Goal: Task Accomplishment & Management: Use online tool/utility

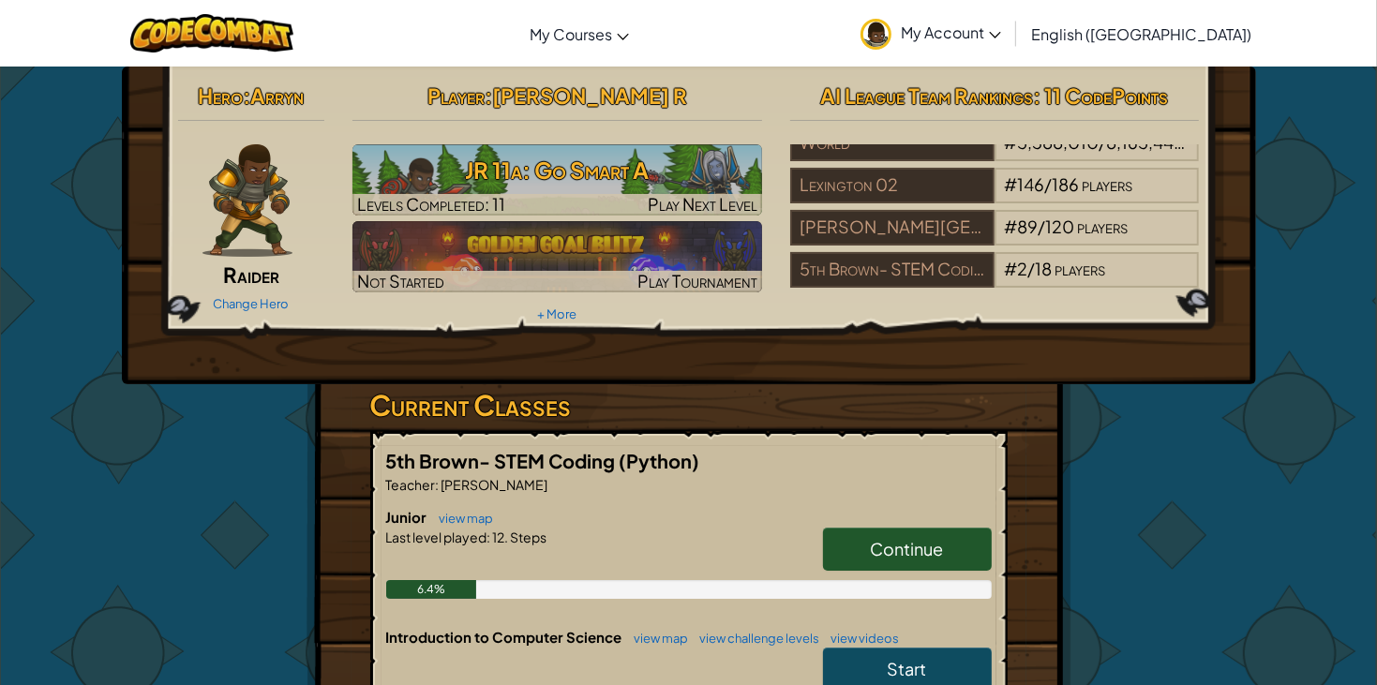
scroll to position [22, 0]
click at [247, 308] on link "Change Hero" at bounding box center [251, 303] width 76 height 15
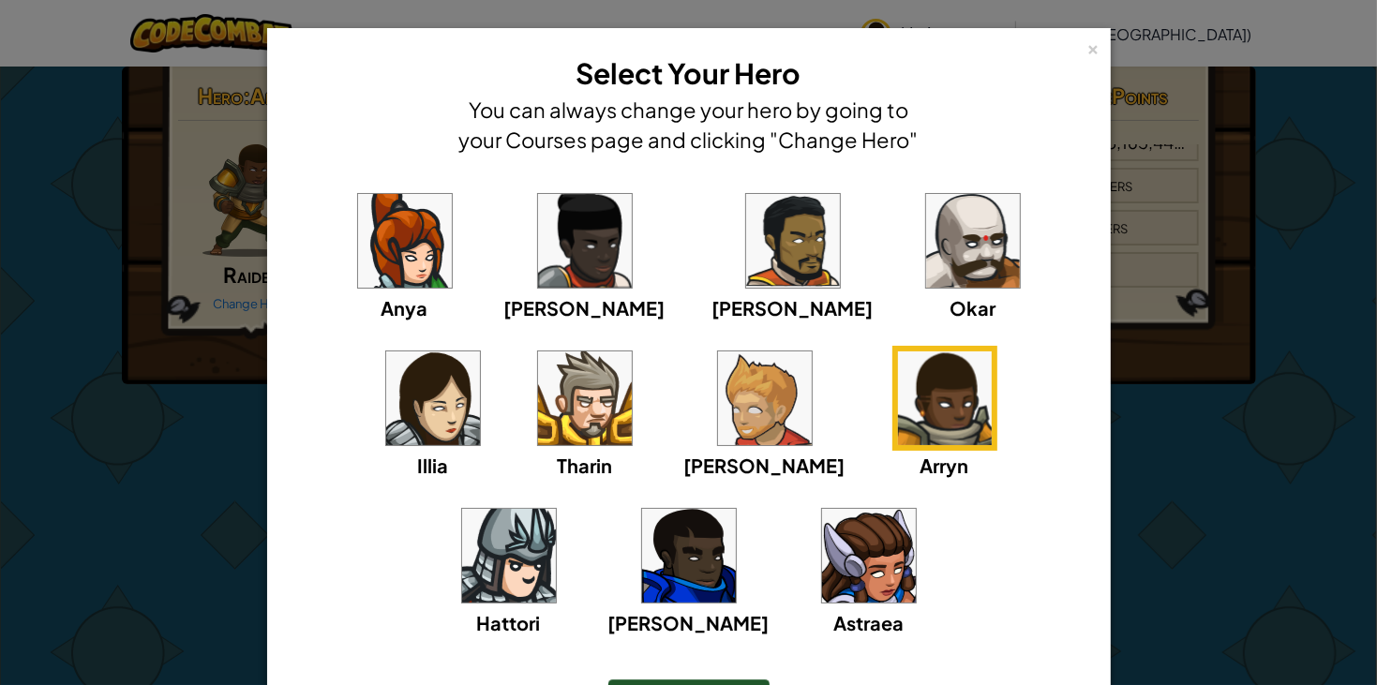
click at [1340, 547] on div "× Select Your Hero You can always change your hero by going to your Courses pag…" at bounding box center [688, 342] width 1377 height 685
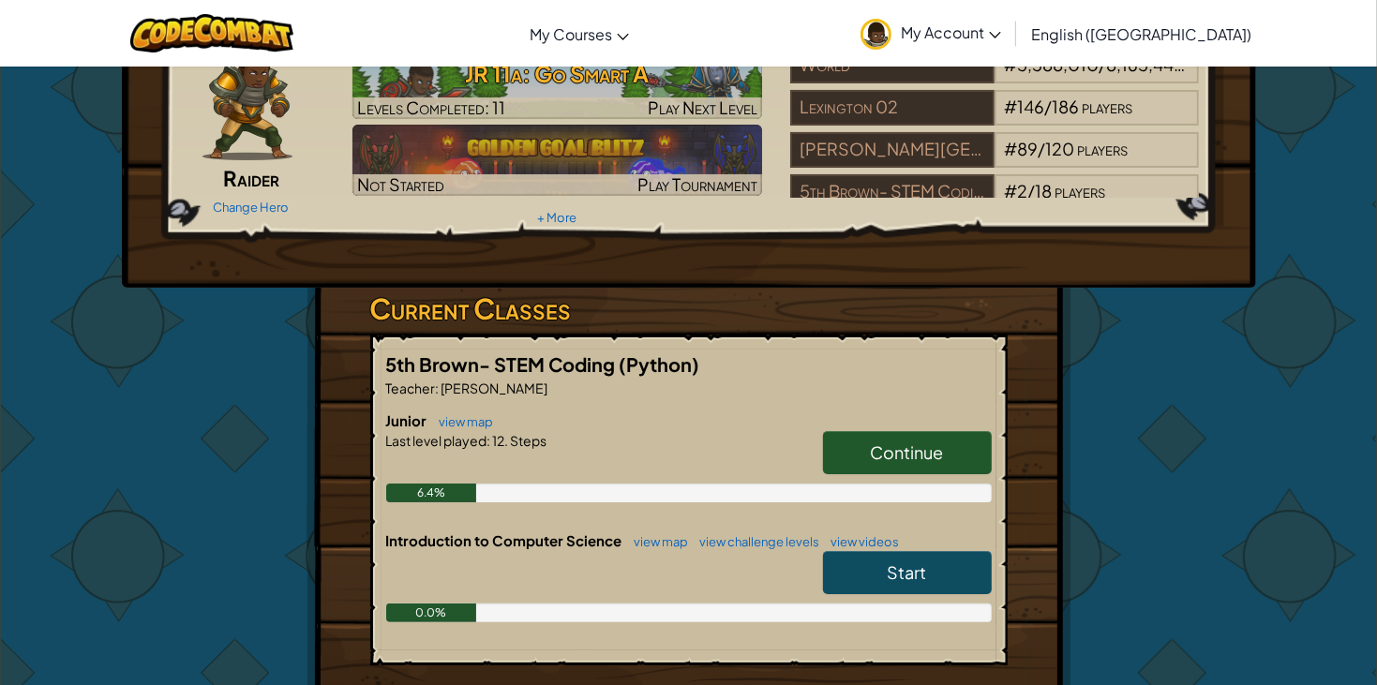
scroll to position [145, 0]
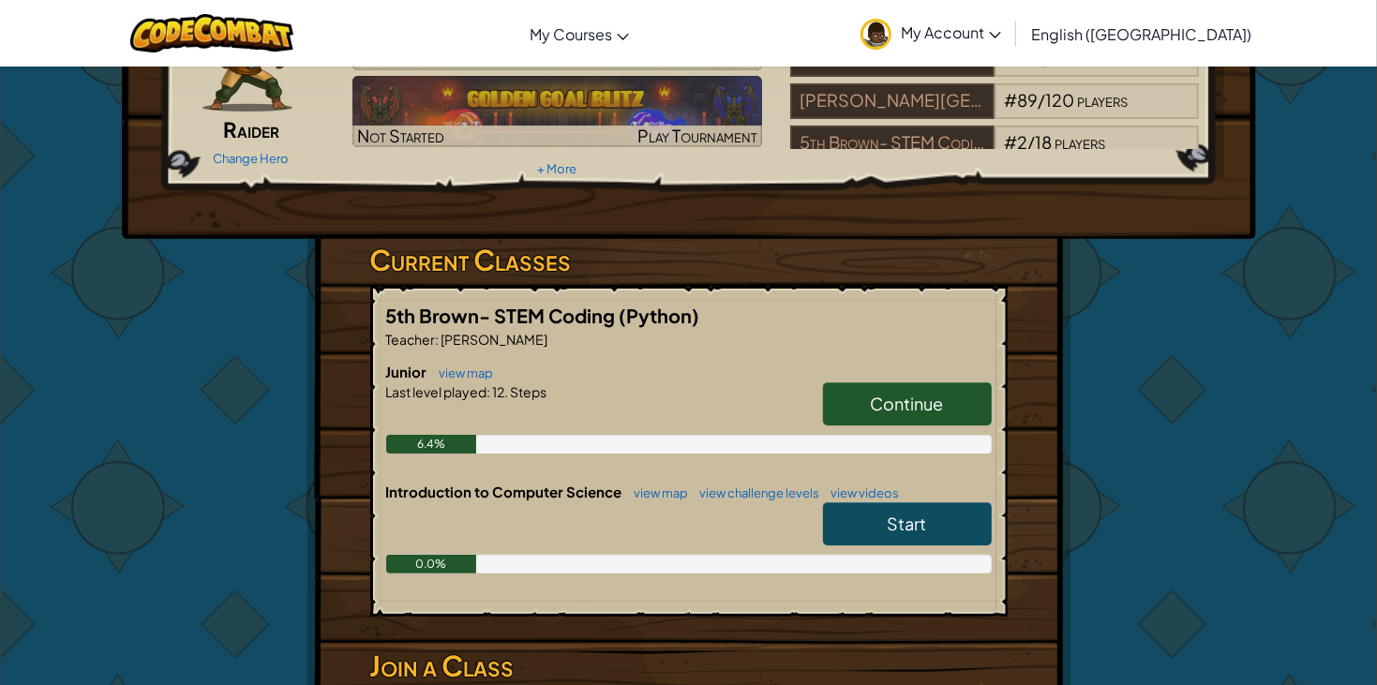
click at [1304, 597] on div "Hero : [PERSON_NAME] Change Hero Player : [PERSON_NAME] 11a: Go Smart A Levels …" at bounding box center [688, 405] width 1377 height 970
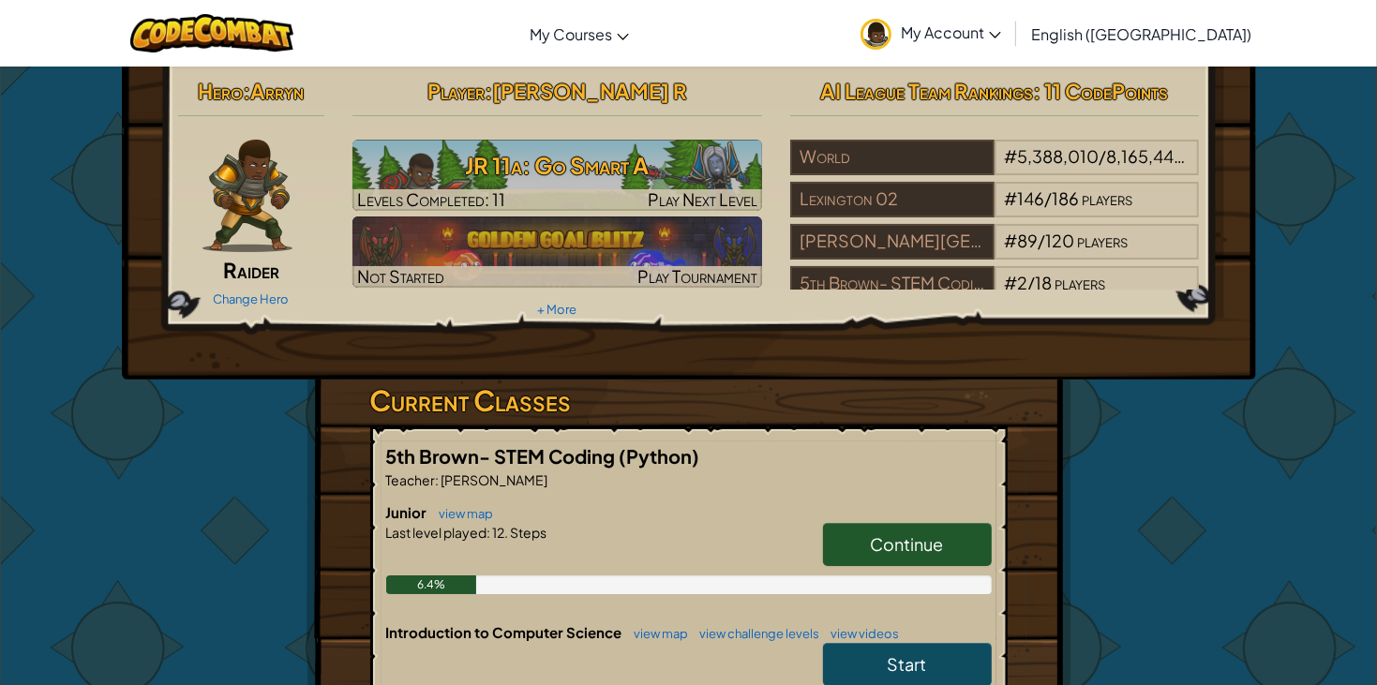
scroll to position [0, 0]
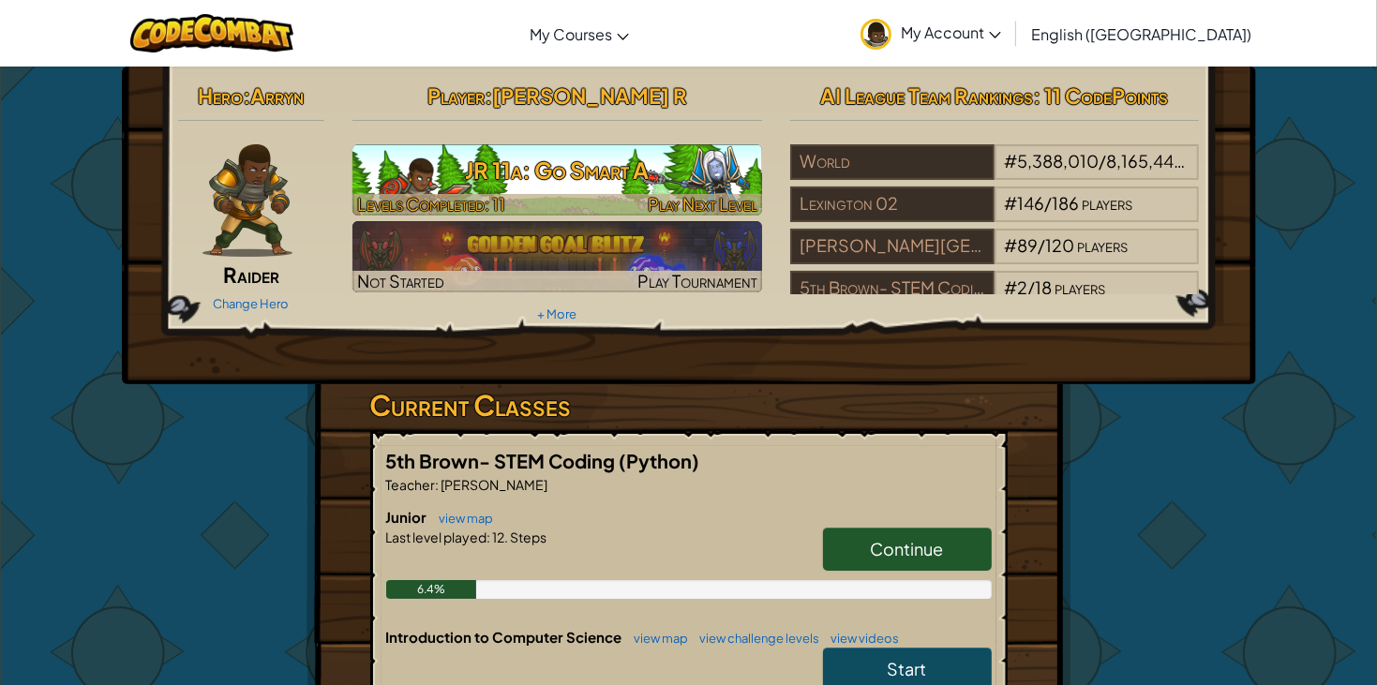
click at [651, 188] on h3 "JR 11a: Go Smart A" at bounding box center [558, 170] width 410 height 42
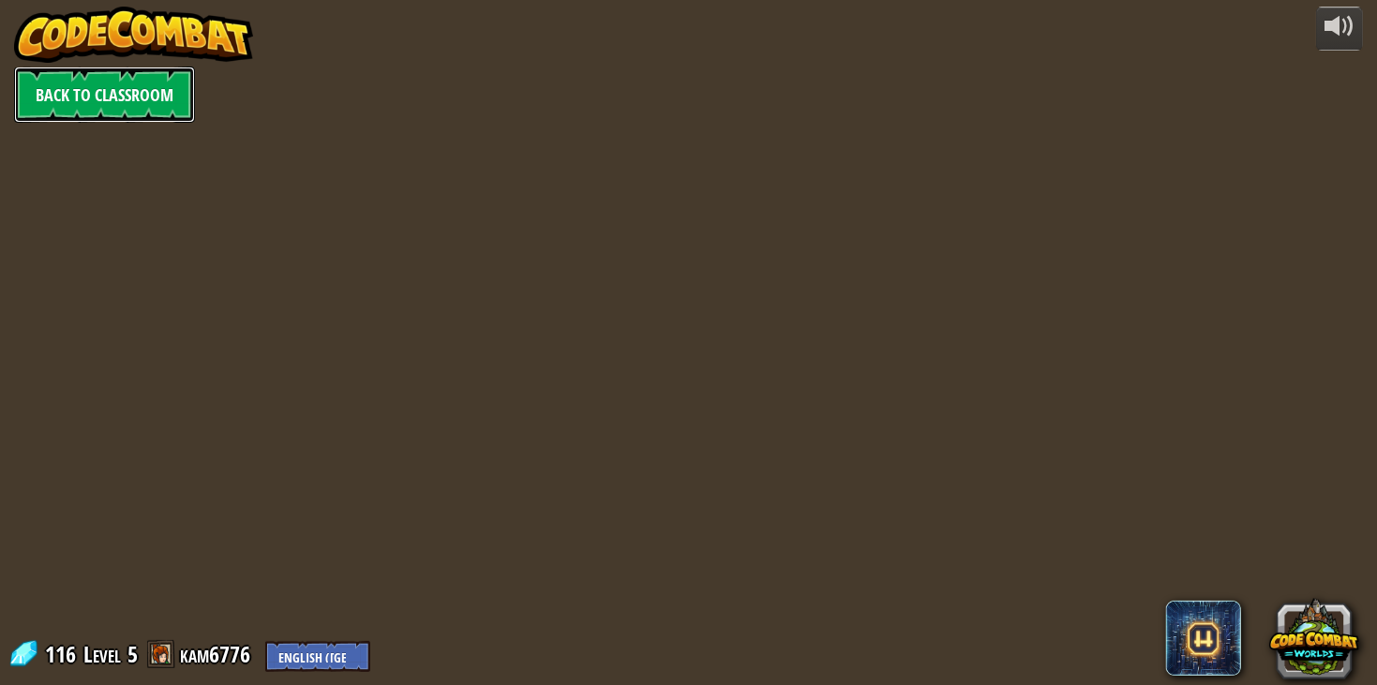
click at [71, 69] on link "Back to Classroom" at bounding box center [104, 95] width 181 height 56
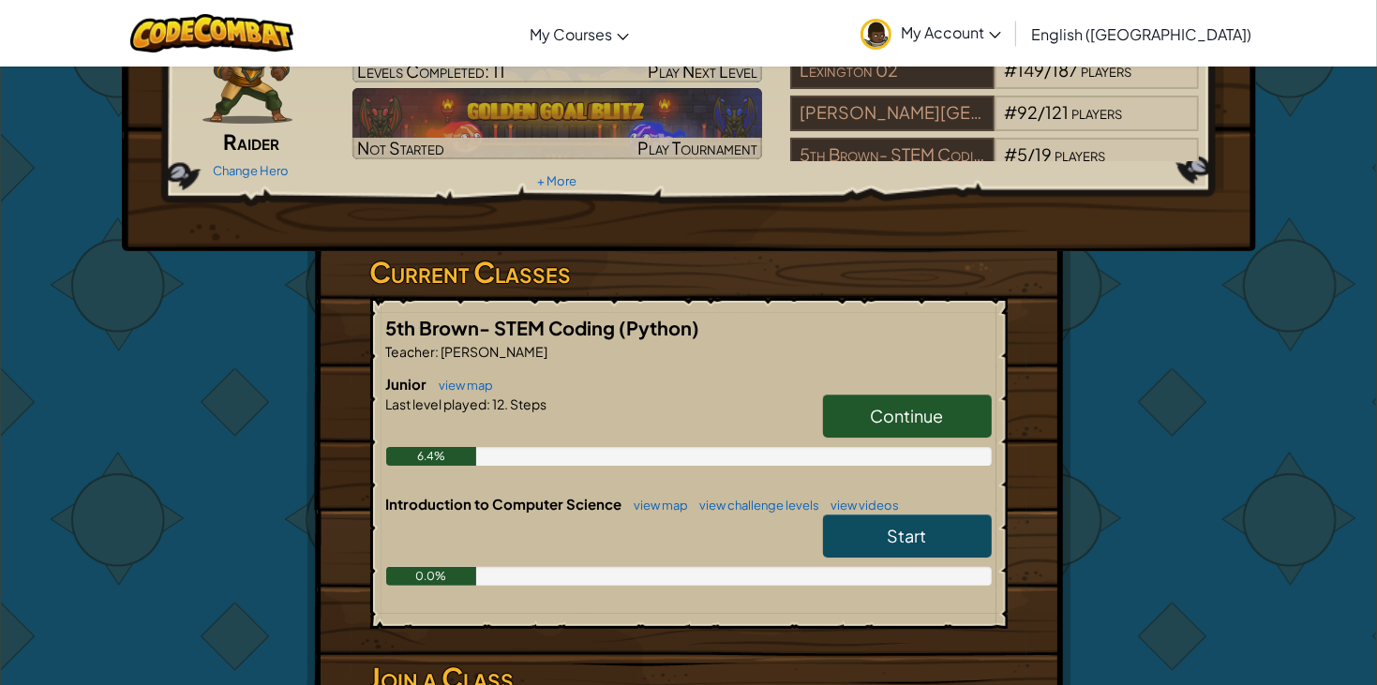
scroll to position [142, 0]
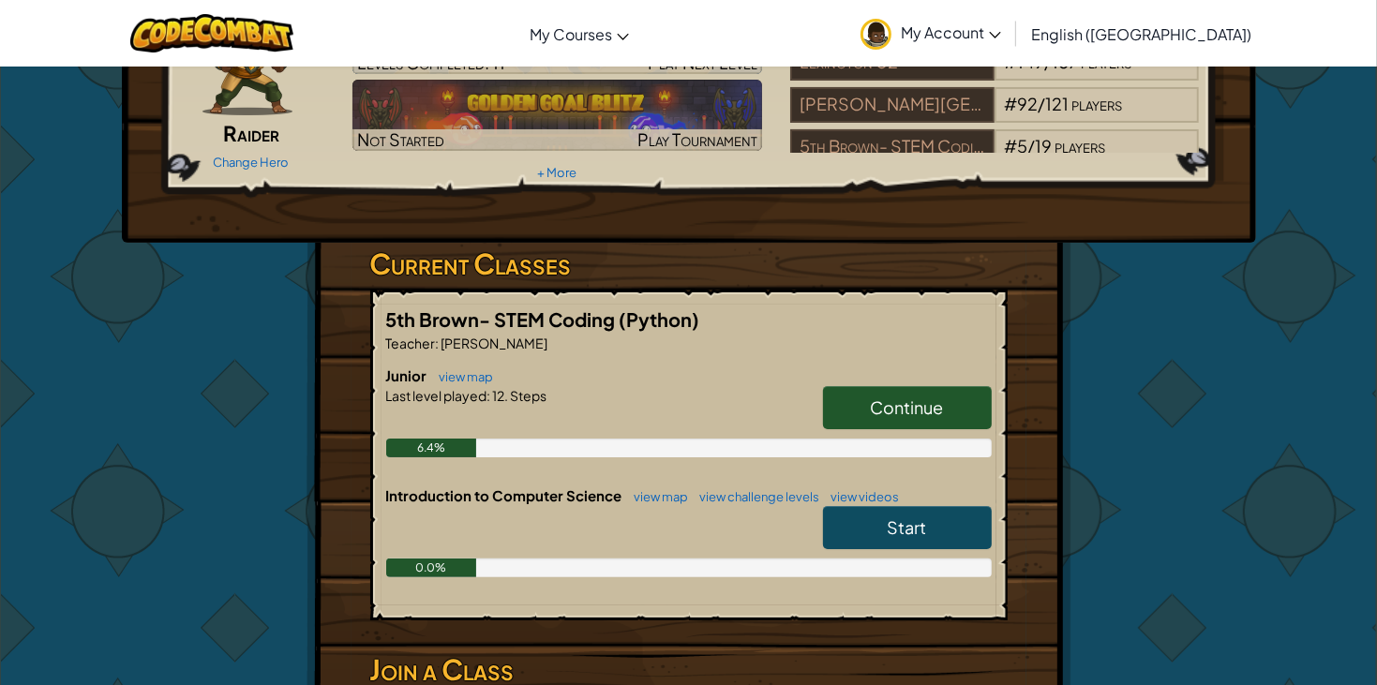
click at [977, 520] on link "Start" at bounding box center [907, 527] width 169 height 43
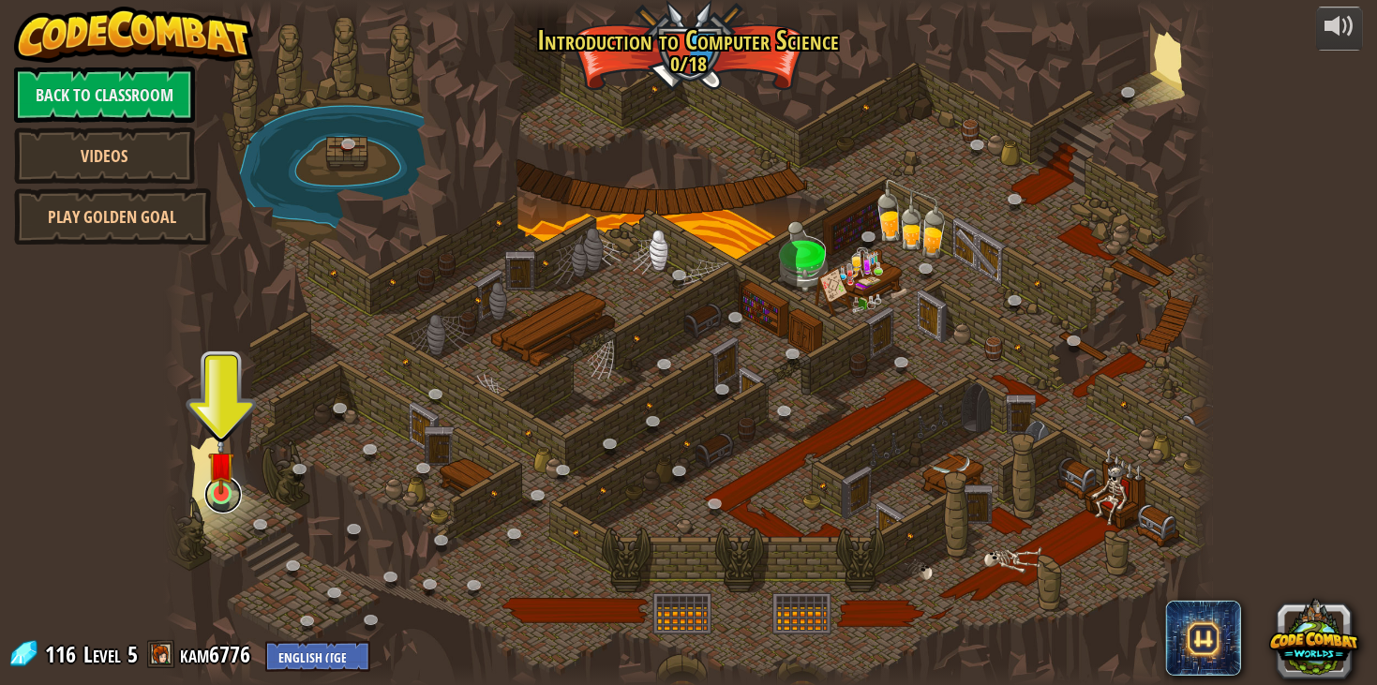
click at [228, 505] on link at bounding box center [223, 495] width 38 height 38
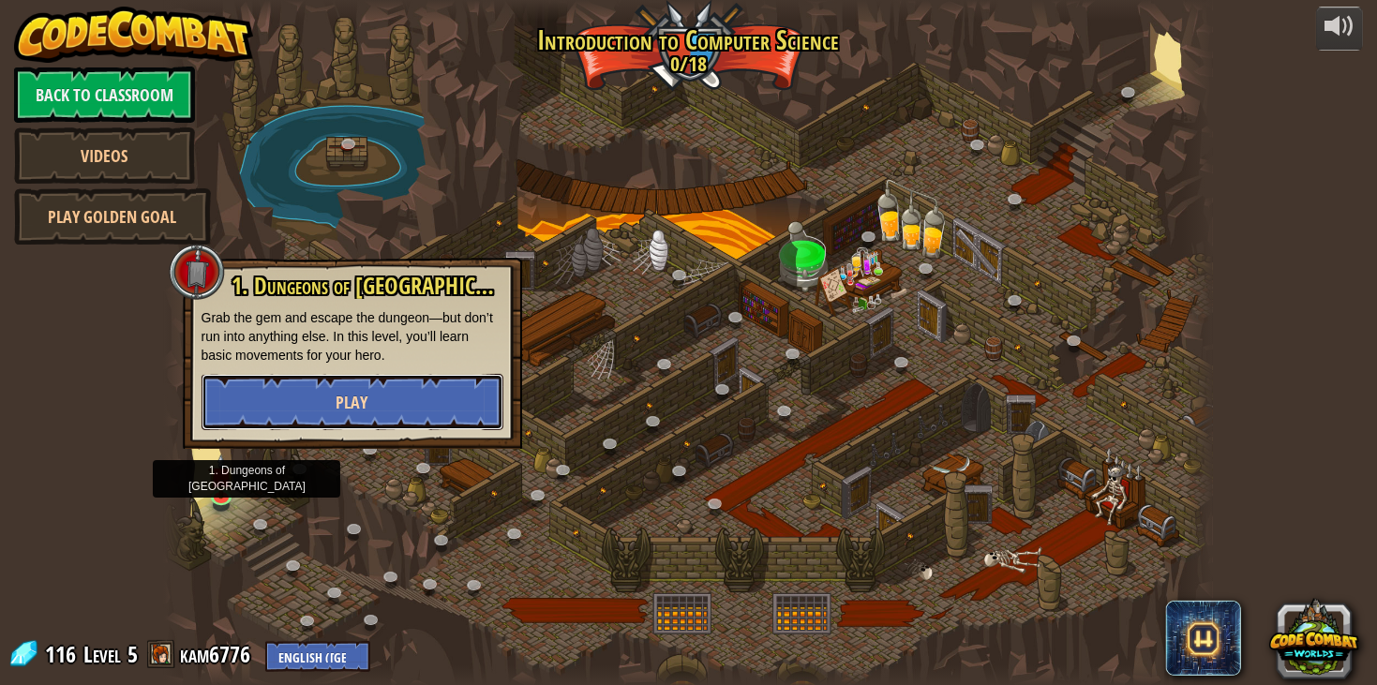
click at [243, 408] on button "Play" at bounding box center [353, 402] width 302 height 56
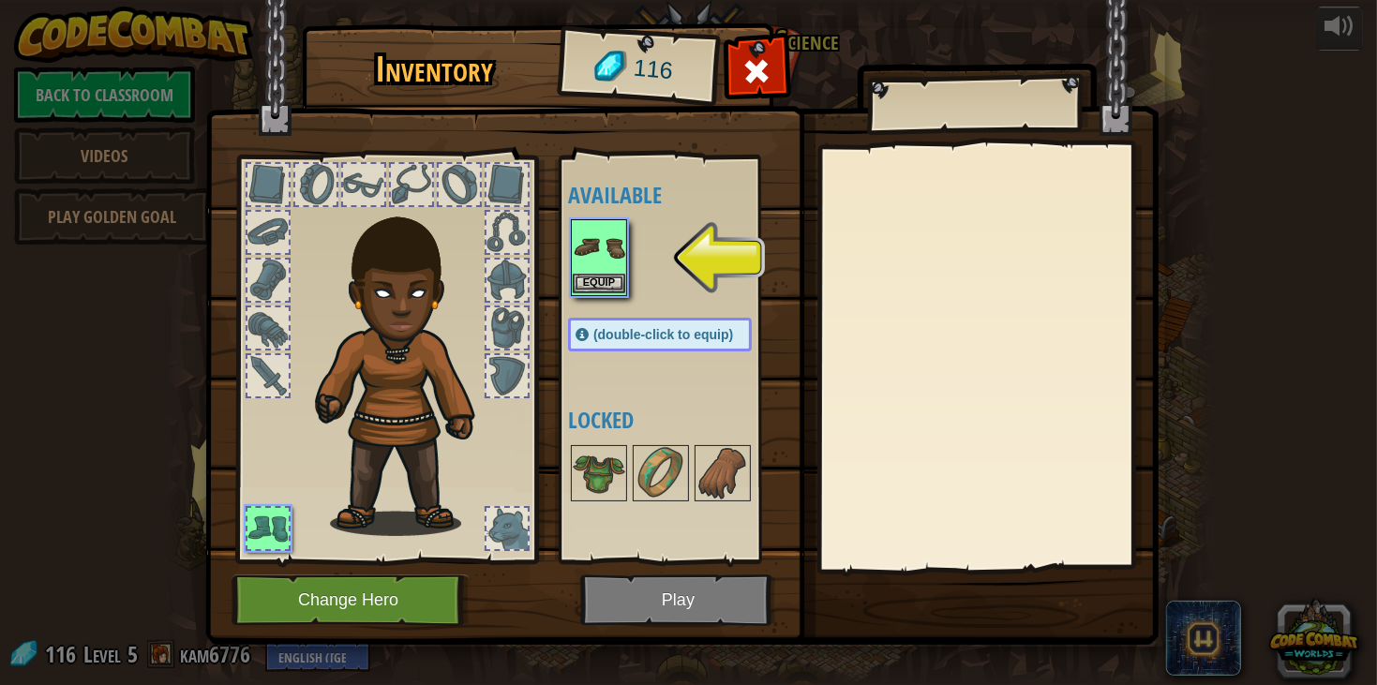
click at [607, 249] on img at bounding box center [599, 247] width 53 height 53
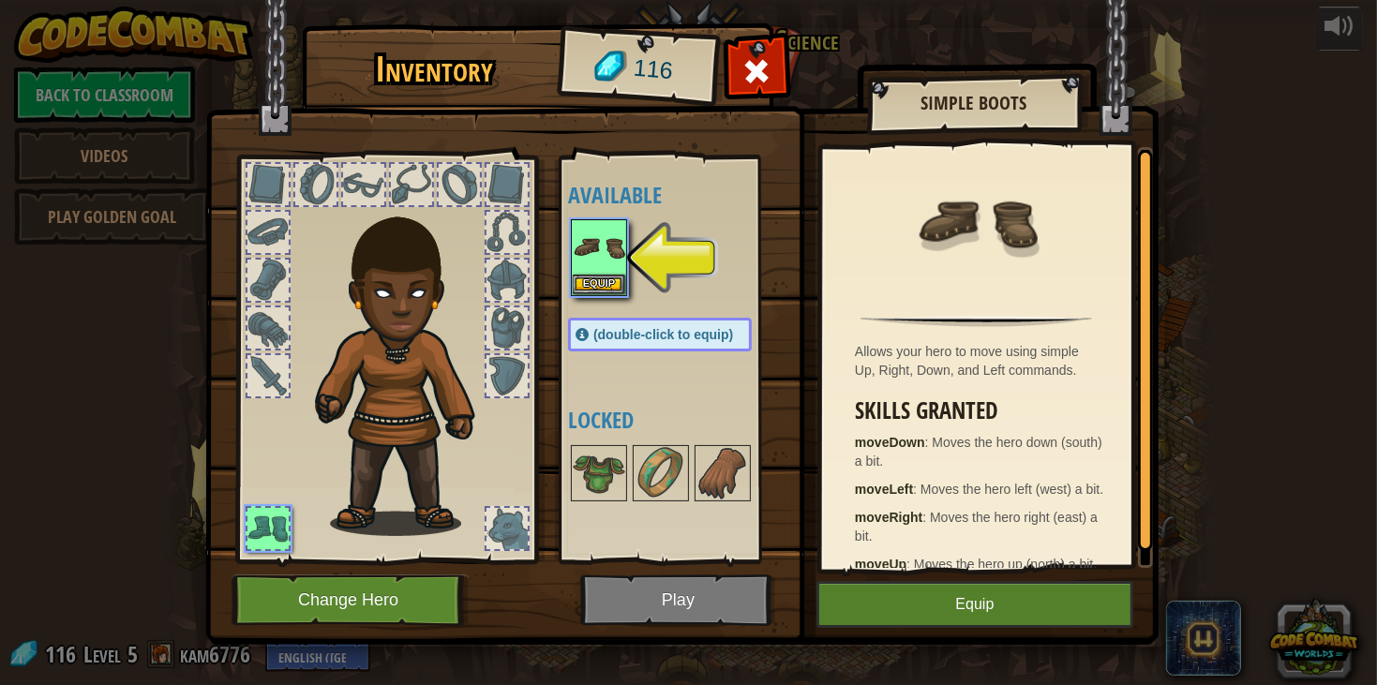
click at [728, 165] on div "Available Equip (double-click to equip) Locked" at bounding box center [678, 359] width 221 height 391
click at [1080, 623] on button "Equip" at bounding box center [975, 604] width 317 height 47
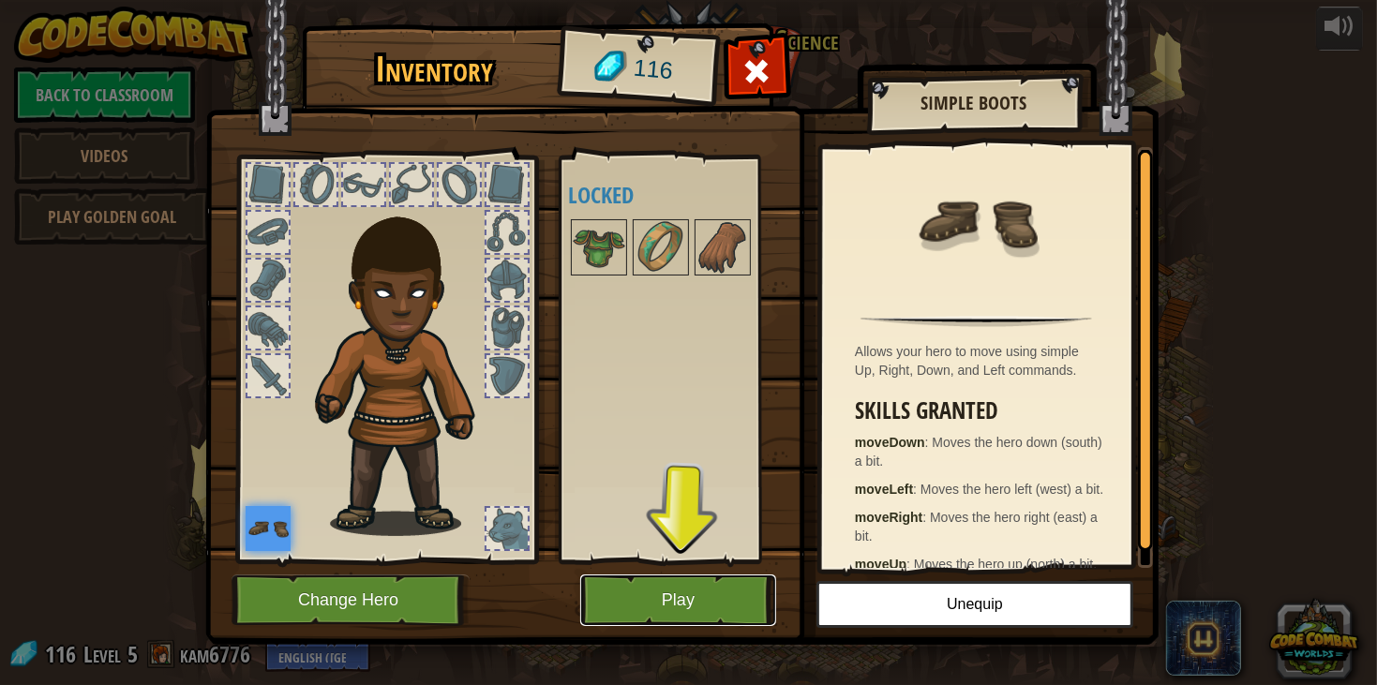
click at [728, 587] on button "Play" at bounding box center [678, 601] width 196 height 52
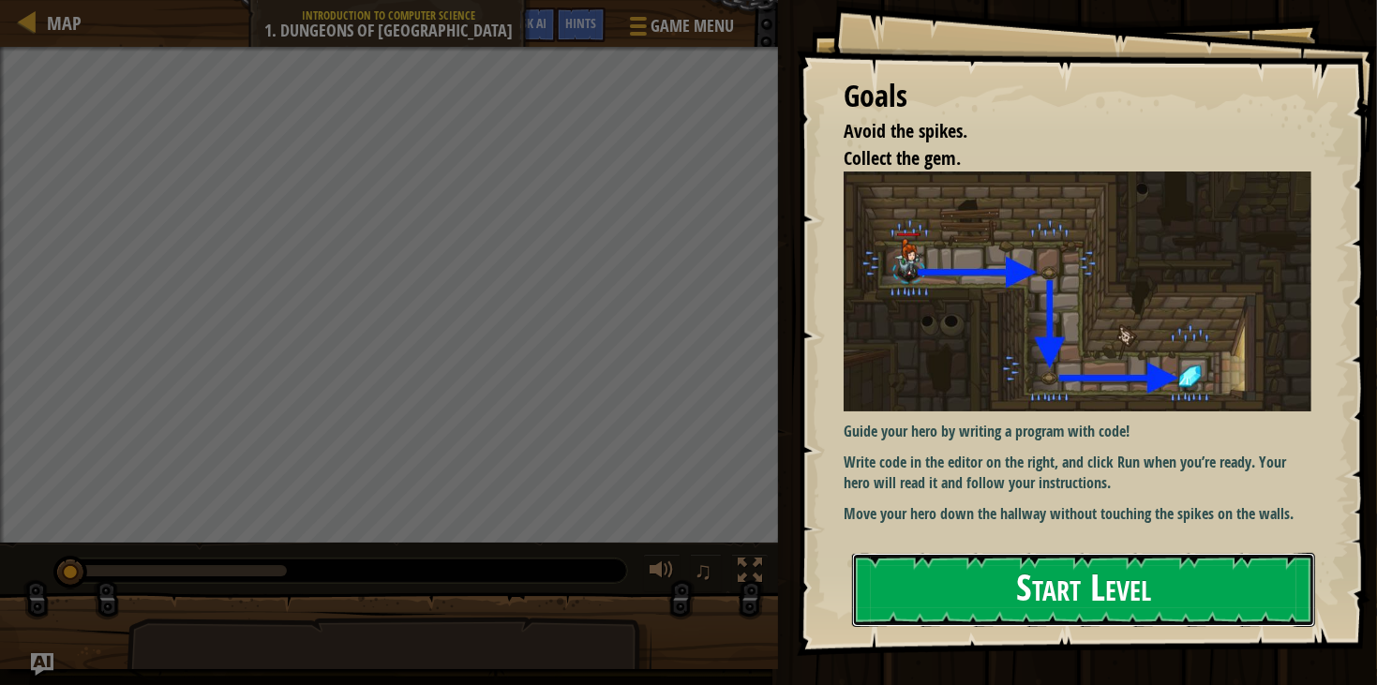
click at [1270, 596] on button "Start Level" at bounding box center [1083, 590] width 463 height 74
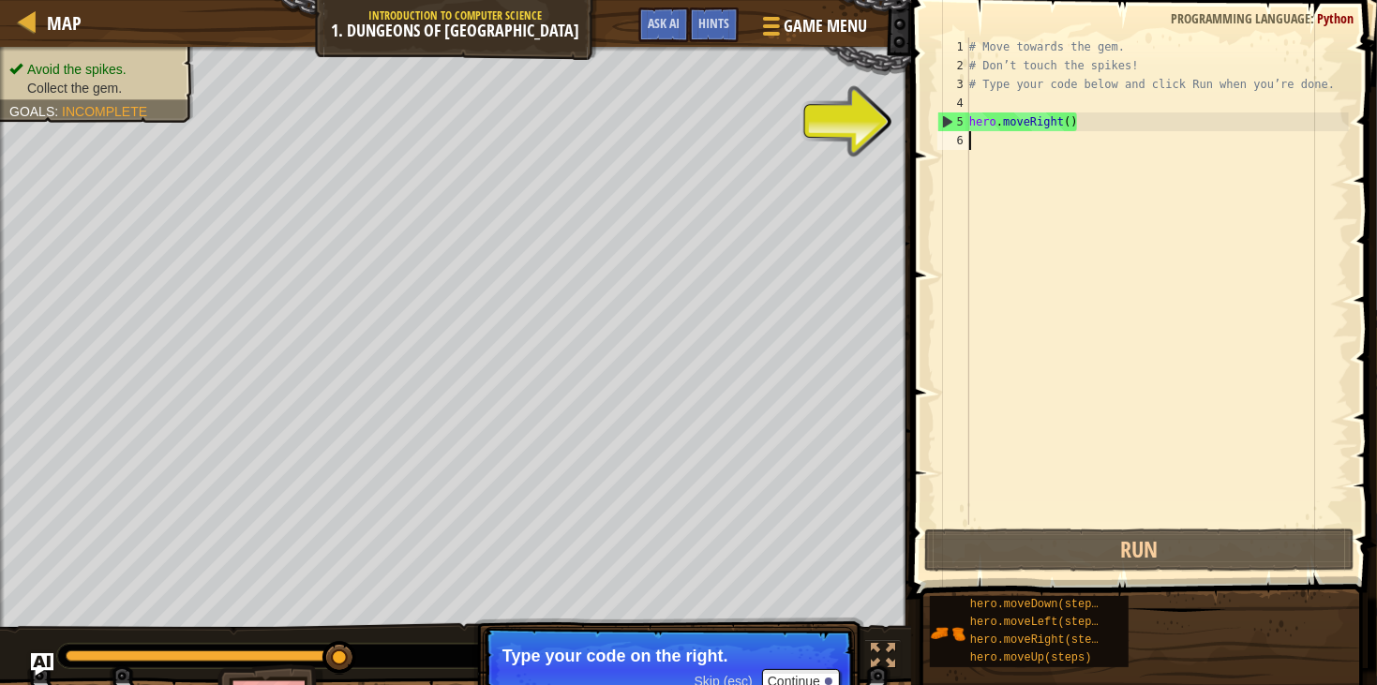
click at [1047, 157] on div "# Move towards the gem. # Don’t touch the spikes! # Type your code below and cl…" at bounding box center [1157, 300] width 383 height 525
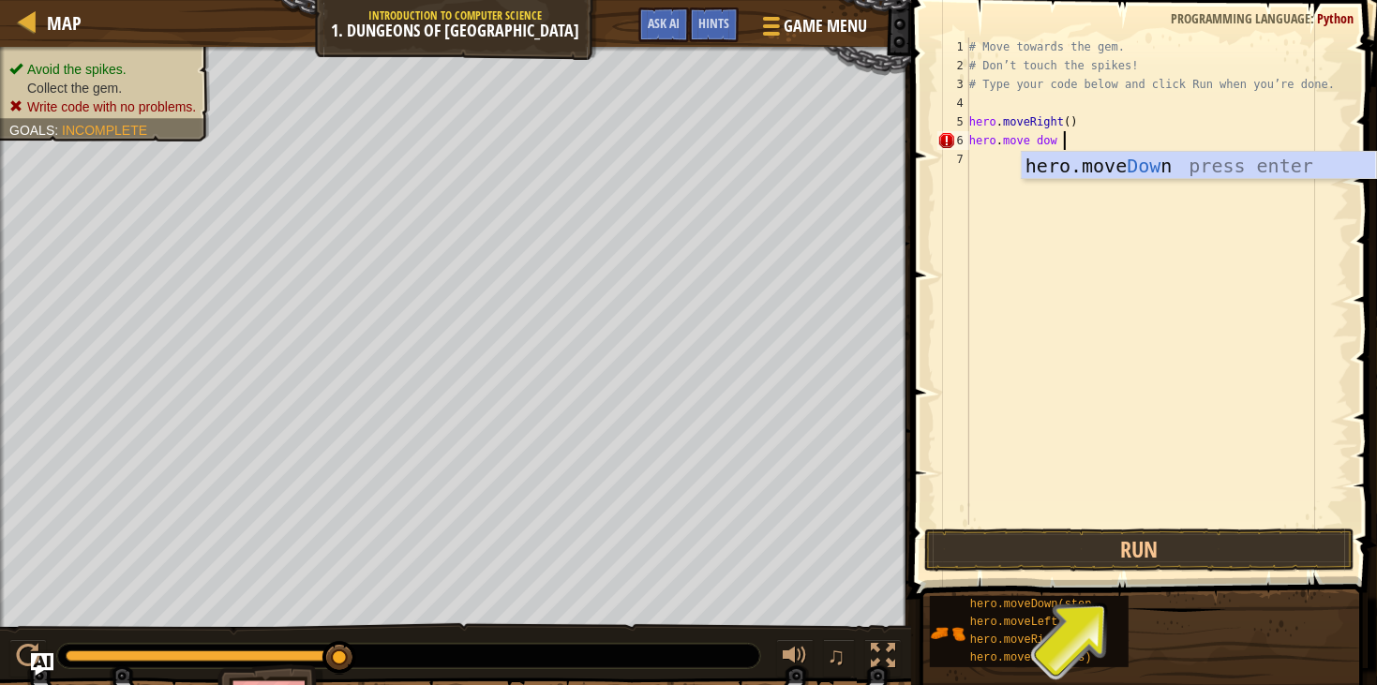
scroll to position [8, 7]
click at [1249, 567] on button "Run" at bounding box center [1139, 550] width 430 height 43
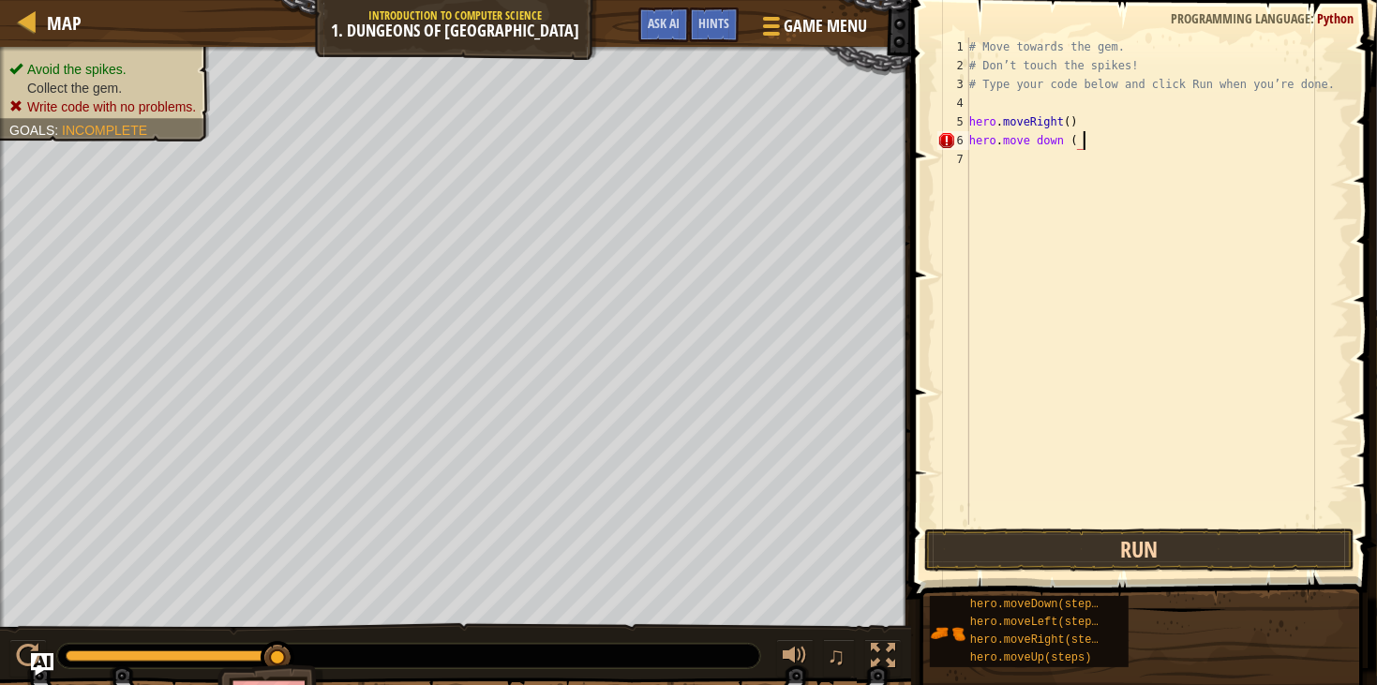
type textarea "hero. move down ()"
click at [1296, 548] on button "Run" at bounding box center [1139, 550] width 430 height 43
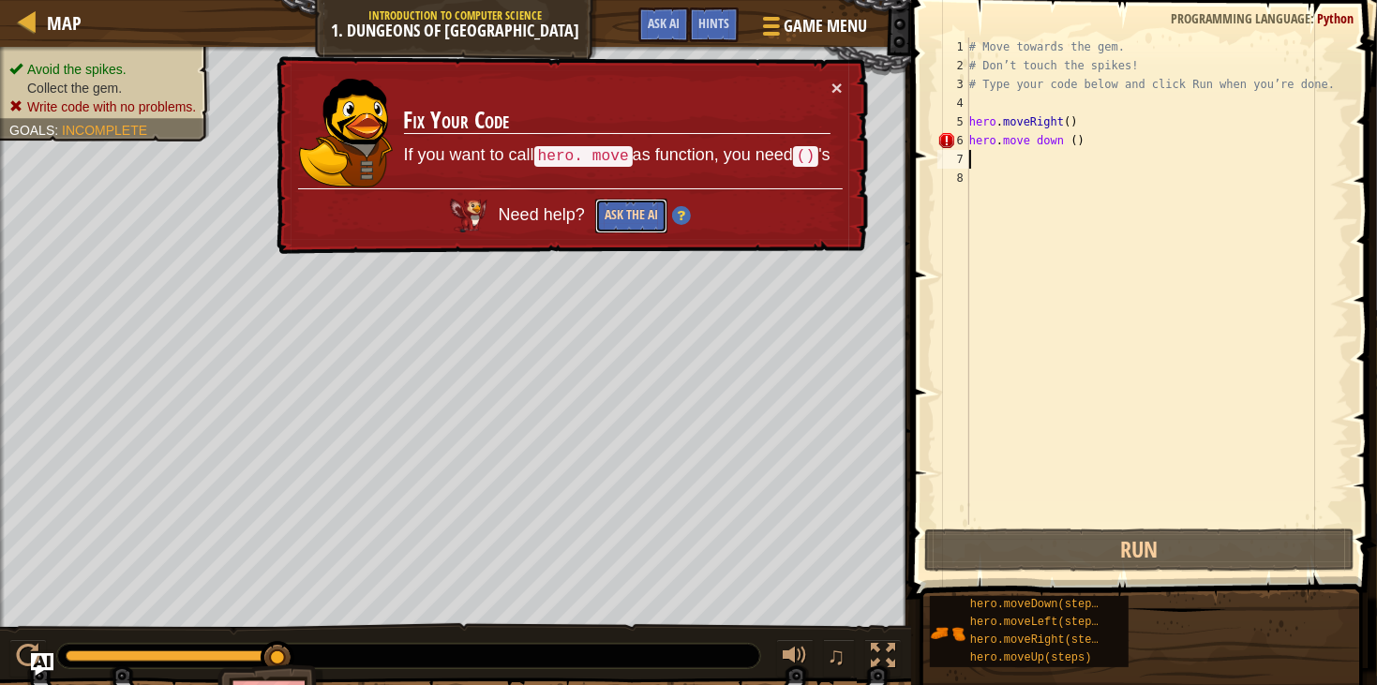
click at [652, 231] on button "Ask the AI" at bounding box center [631, 216] width 72 height 35
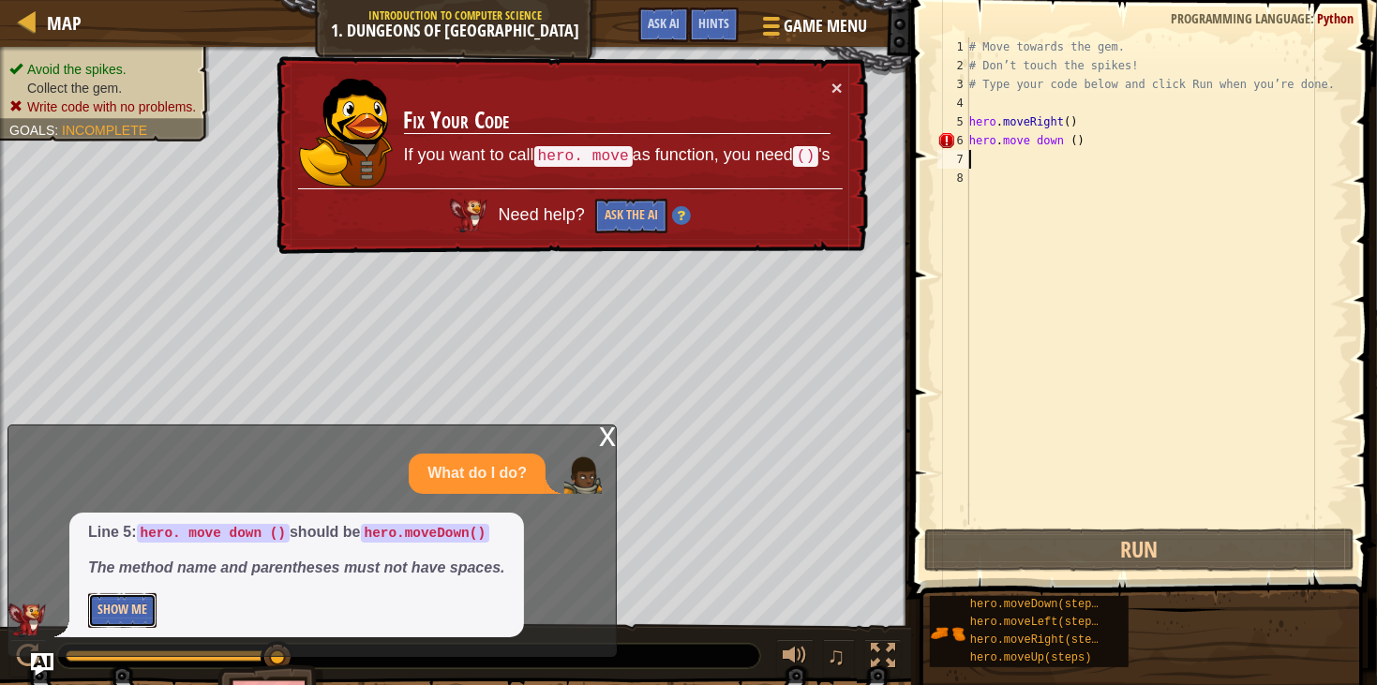
click at [110, 624] on button "Show Me" at bounding box center [122, 610] width 68 height 35
